Goal: Navigation & Orientation: Find specific page/section

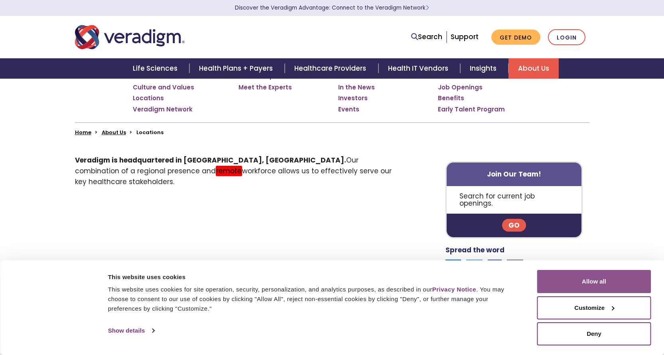
click at [593, 278] on button "Allow all" at bounding box center [594, 281] width 114 height 23
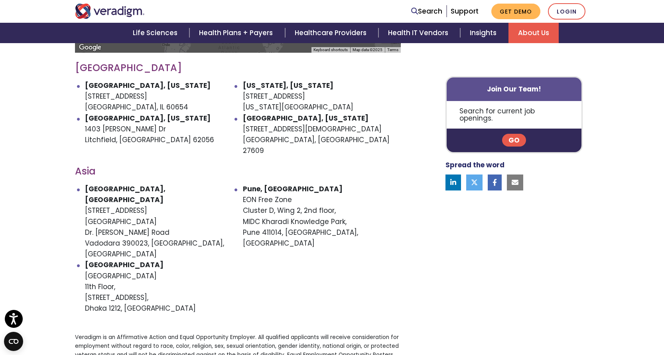
scroll to position [439, 0]
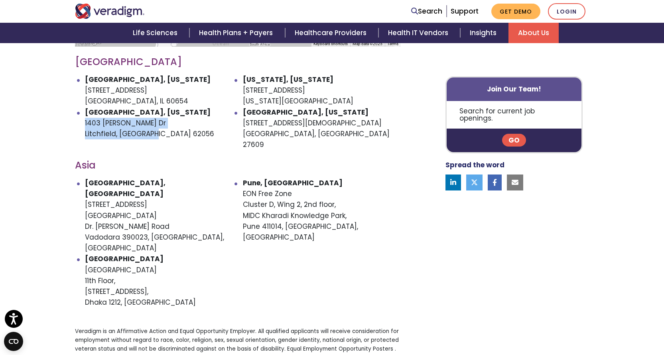
drag, startPoint x: 150, startPoint y: 122, endPoint x: 69, endPoint y: 110, distance: 81.9
click at [69, 110] on div "← Move left → Move right ↑ Move up ↓ Move down + Zoom in - Zoom out Home Jump l…" at bounding box center [238, 144] width 338 height 515
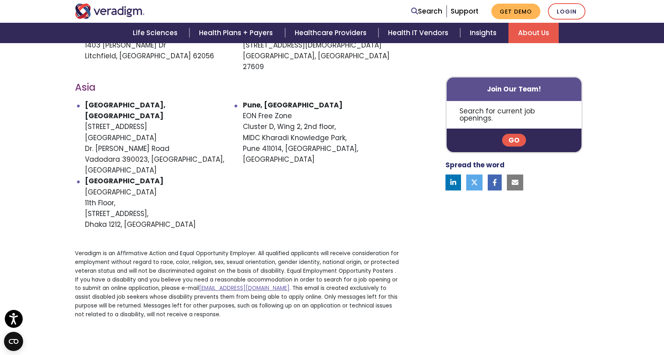
scroll to position [519, 0]
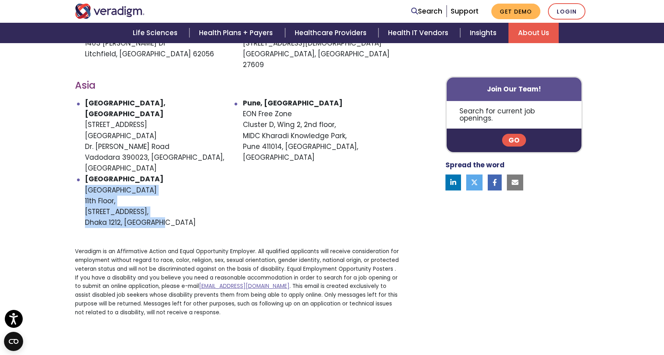
drag, startPoint x: 175, startPoint y: 179, endPoint x: 84, endPoint y: 146, distance: 96.8
click at [84, 146] on ul "[GEOGRAPHIC_DATA], [GEOGRAPHIC_DATA] [STREET_ADDRESS][PERSON_NAME] [STREET_ADDR…" at bounding box center [238, 163] width 326 height 130
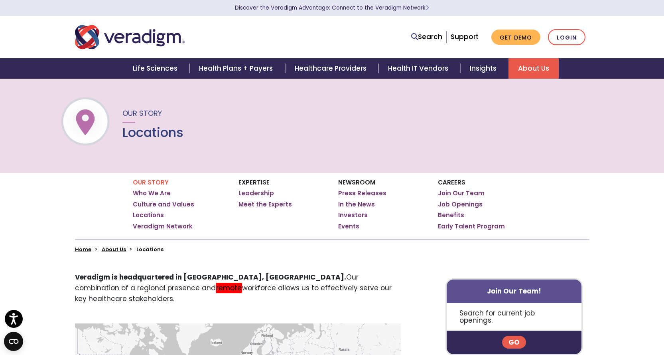
scroll to position [0, 0]
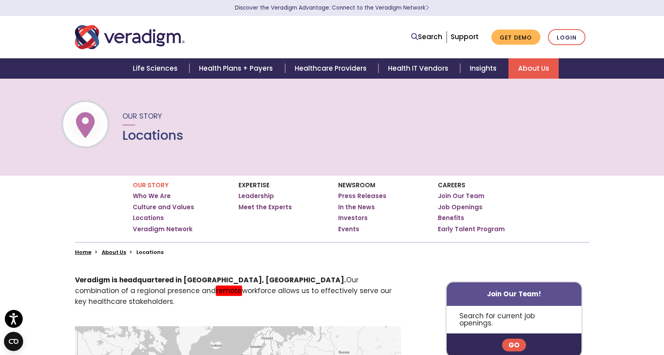
click at [163, 138] on h1 "Locations" at bounding box center [152, 135] width 61 height 15
click at [179, 154] on div "Our Story Locations" at bounding box center [332, 126] width 664 height 97
